Goal: Task Accomplishment & Management: Manage account settings

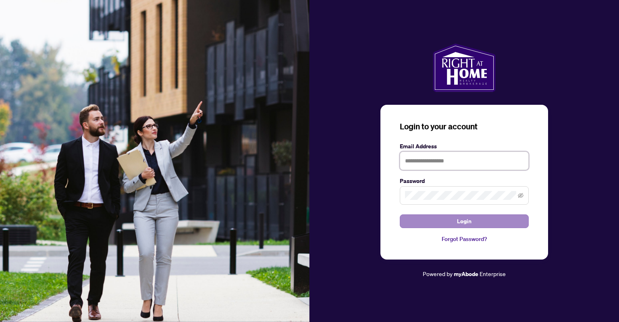
type input "**********"
click at [419, 224] on button "Login" at bounding box center [464, 221] width 129 height 14
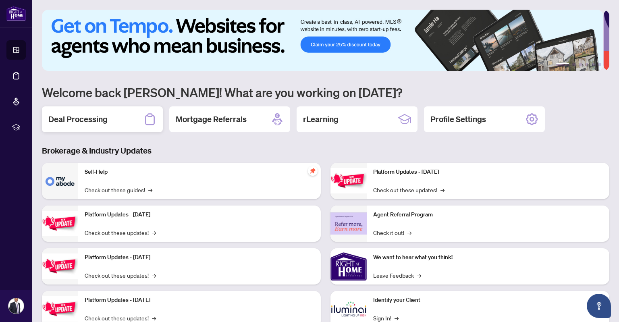
click at [76, 120] on h2 "Deal Processing" at bounding box center [77, 119] width 59 height 11
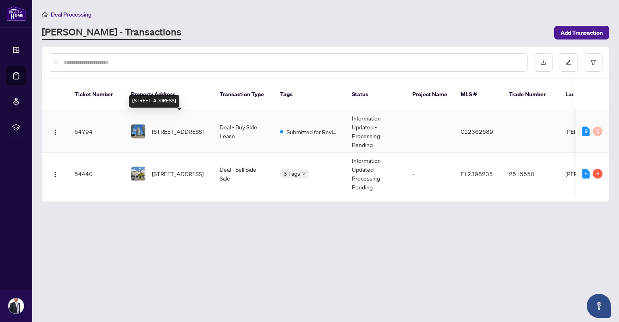
click at [168, 127] on span "[STREET_ADDRESS]" at bounding box center [178, 131] width 52 height 9
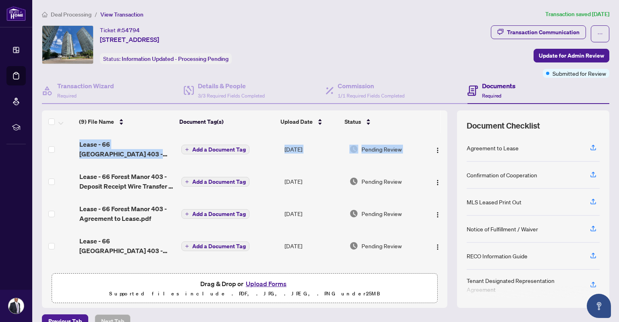
drag, startPoint x: 439, startPoint y: 144, endPoint x: 440, endPoint y: 162, distance: 19.0
click at [440, 162] on div "(9) File Name Document Tag(s) Upload Date Status Lease - 66 Forest Manor 403 - …" at bounding box center [245, 201] width 406 height 136
drag, startPoint x: 439, startPoint y: 149, endPoint x: 444, endPoint y: 196, distance: 47.9
click at [444, 196] on div "(9) File Name Document Tag(s) Upload Date Status (9) File Name Document Tag(s) …" at bounding box center [326, 209] width 568 height 198
click at [445, 64] on div "Ticket #: 54794 [STREET_ADDRESS] Status: Information Updated - Processing Pendi…" at bounding box center [264, 51] width 449 height 52
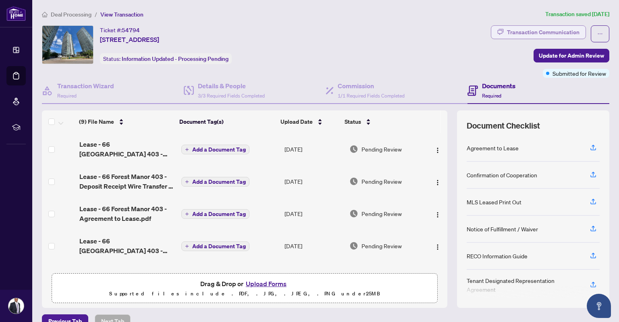
click at [520, 28] on div "Transaction Communication" at bounding box center [543, 32] width 73 height 13
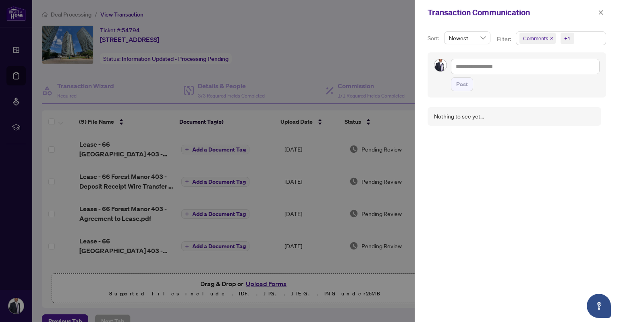
click at [368, 51] on div at bounding box center [309, 161] width 619 height 322
click at [601, 11] on icon "close" at bounding box center [601, 13] width 6 height 6
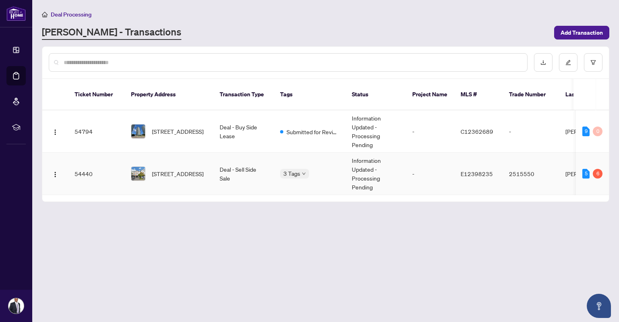
click at [224, 164] on td "Deal - Sell Side Sale" at bounding box center [243, 174] width 60 height 42
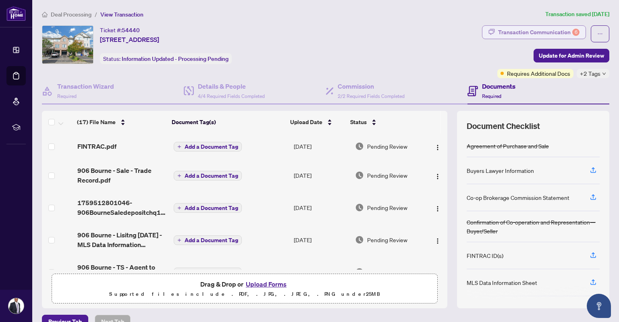
click at [511, 29] on div "Transaction Communication 6" at bounding box center [538, 32] width 81 height 13
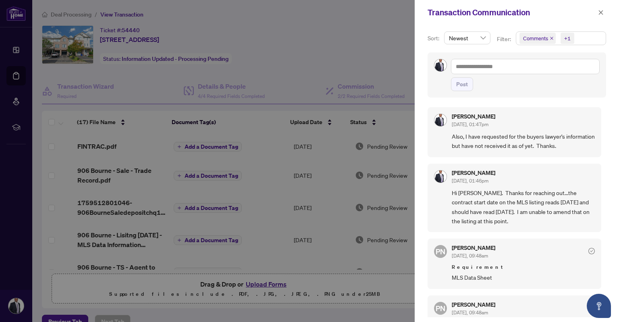
click at [369, 43] on div at bounding box center [309, 161] width 619 height 322
click at [602, 11] on icon "close" at bounding box center [601, 13] width 6 height 6
